Goal: Task Accomplishment & Management: Complete application form

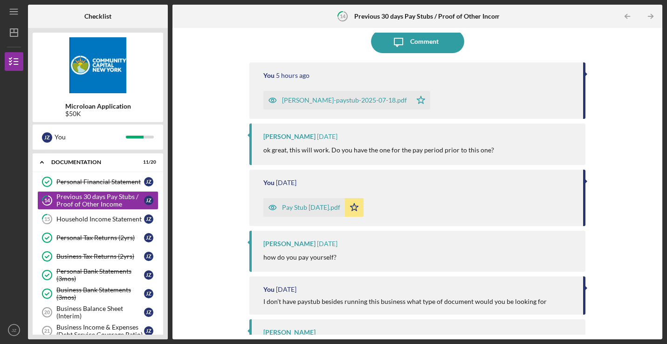
scroll to position [85, 0]
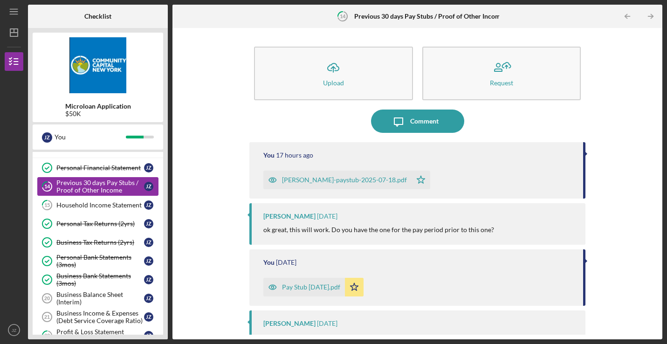
scroll to position [55, 0]
click at [113, 205] on div "Household Income Statement" at bounding box center [100, 203] width 88 height 7
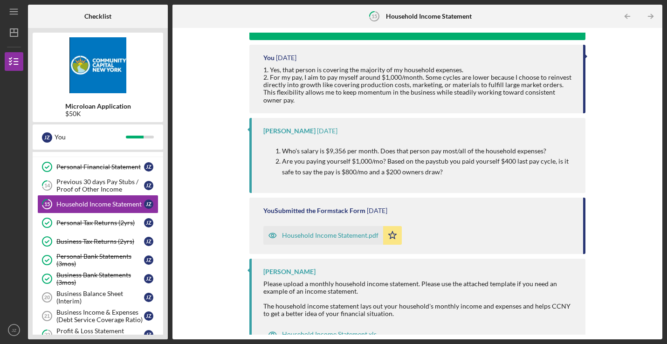
scroll to position [229, 0]
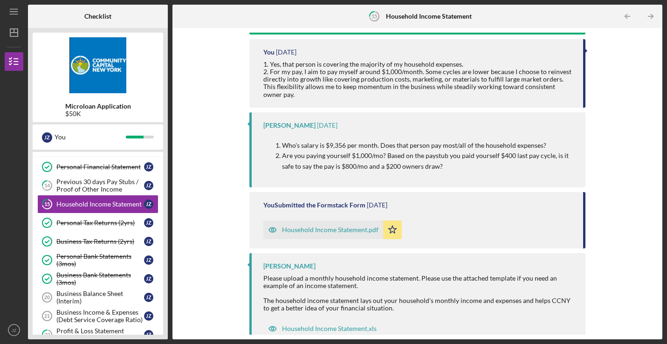
click at [313, 226] on div "Household Income Statement.pdf" at bounding box center [330, 229] width 97 height 7
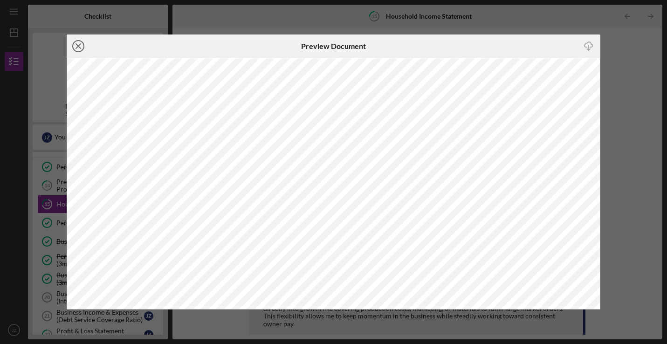
click at [75, 42] on icon "Icon/Close" at bounding box center [78, 45] width 23 height 23
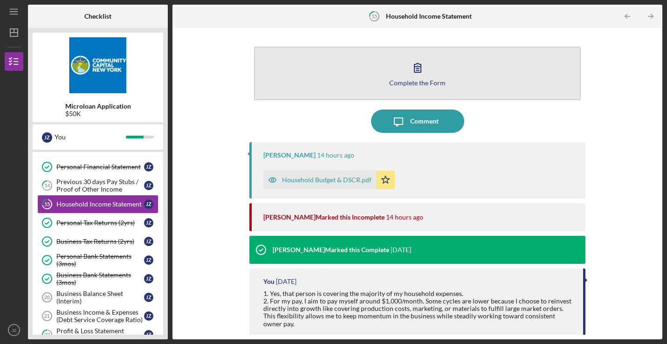
click at [359, 85] on button "Complete the Form Form" at bounding box center [417, 74] width 327 height 54
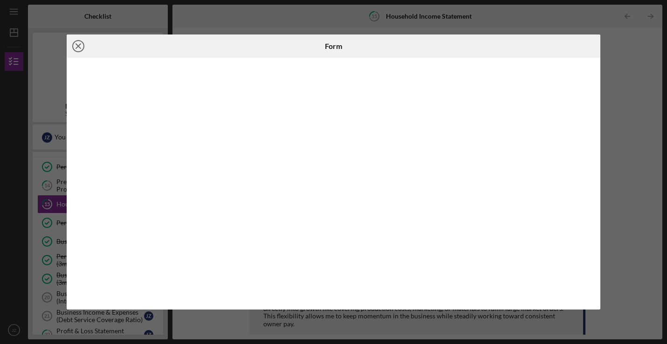
click at [70, 46] on icon "Icon/Close" at bounding box center [78, 45] width 23 height 23
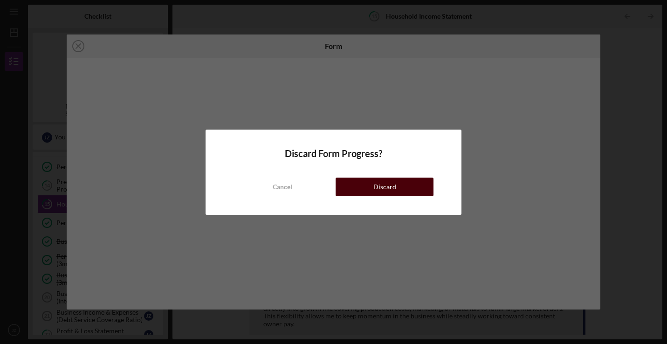
click at [389, 189] on div "Discard" at bounding box center [384, 187] width 23 height 19
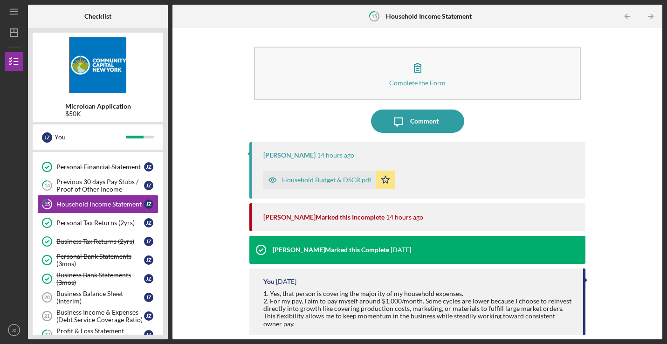
click at [359, 180] on div "Household Budget & DSCR.pdf" at bounding box center [327, 179] width 90 height 7
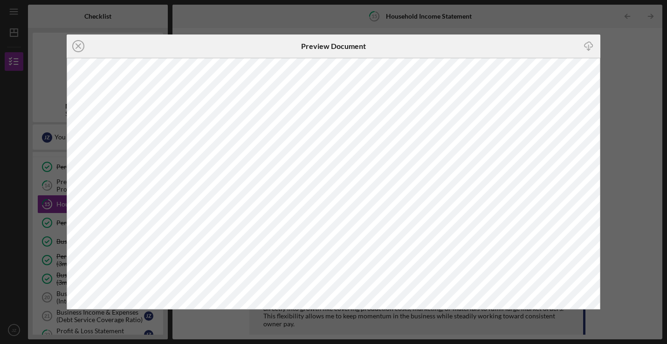
click at [593, 43] on icon "Icon/Download" at bounding box center [588, 45] width 21 height 21
click at [631, 181] on div "Icon/Close Preview Document Icon/Download" at bounding box center [333, 172] width 667 height 344
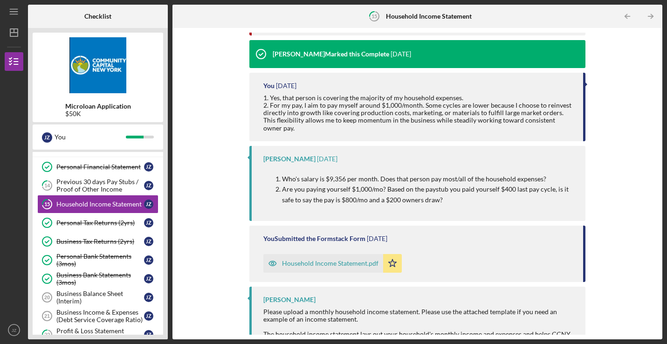
scroll to position [203, 0]
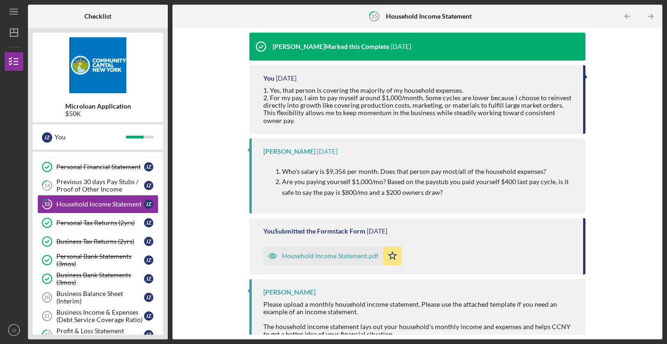
click at [331, 252] on div "Household Income Statement.pdf" at bounding box center [330, 255] width 97 height 7
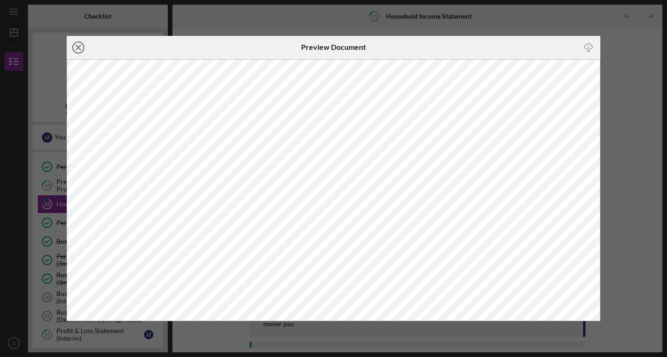
click at [79, 45] on icon "Icon/Close" at bounding box center [78, 47] width 23 height 23
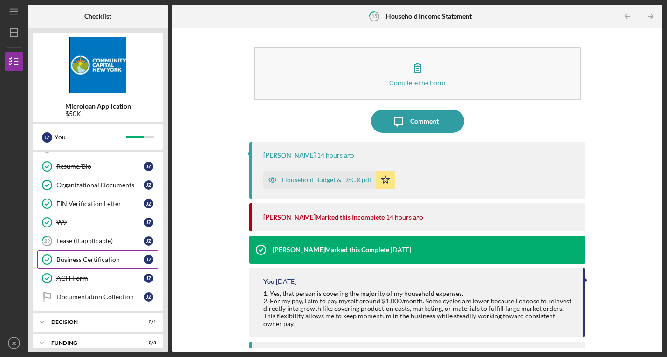
scroll to position [283, 0]
